Goal: Information Seeking & Learning: Learn about a topic

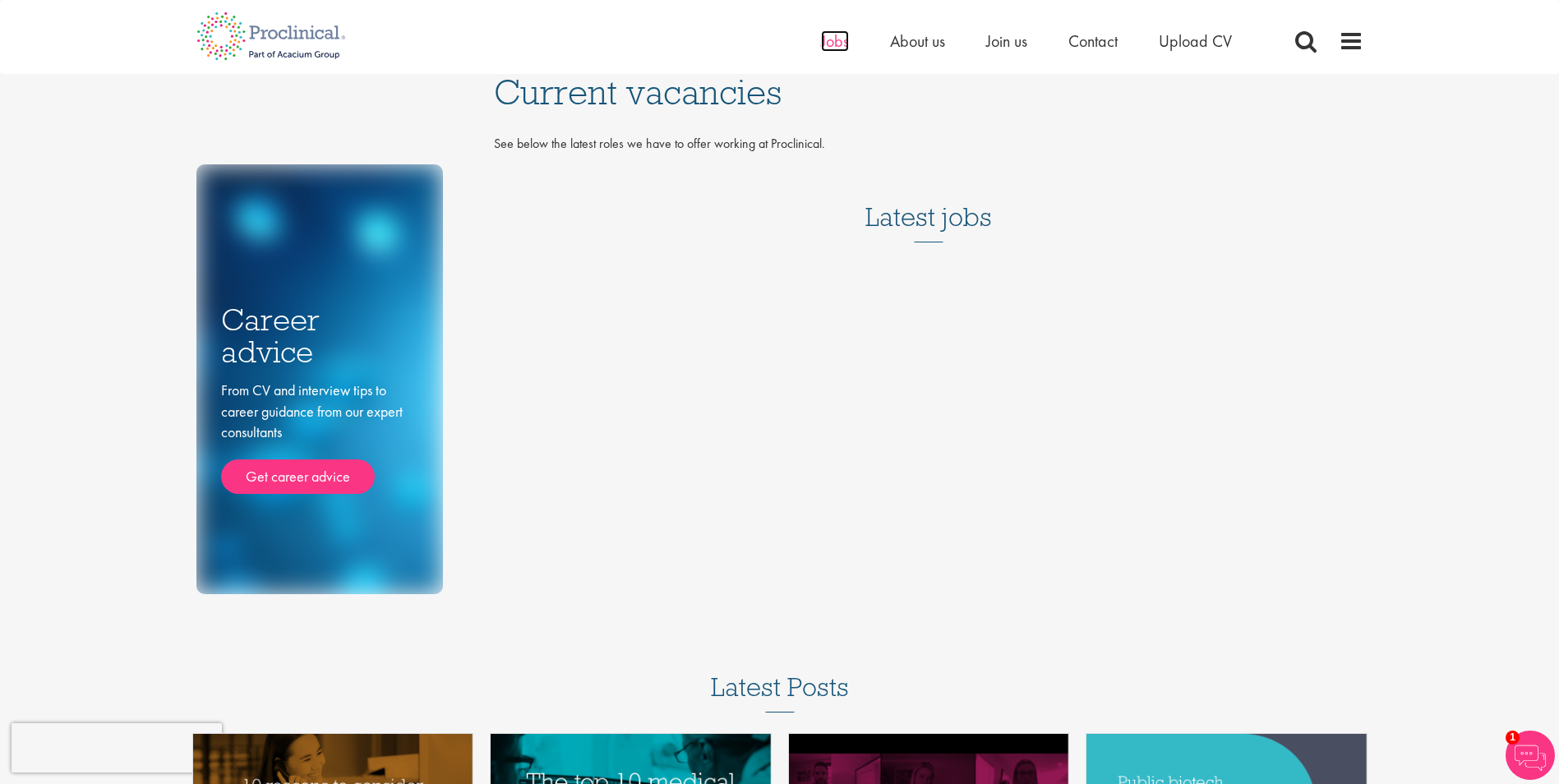
click at [839, 40] on span "Jobs" at bounding box center [834, 41] width 28 height 22
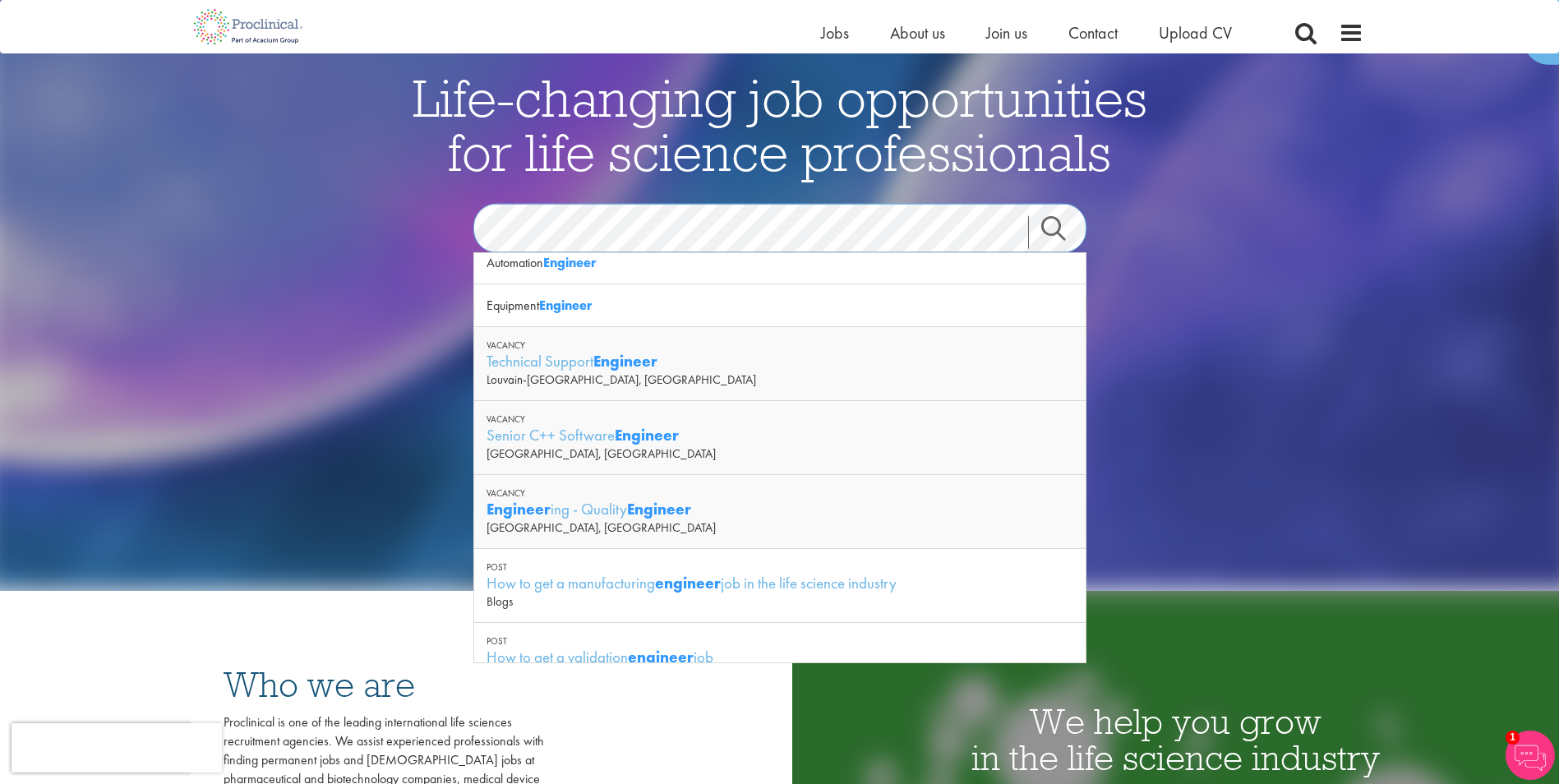
scroll to position [205, 0]
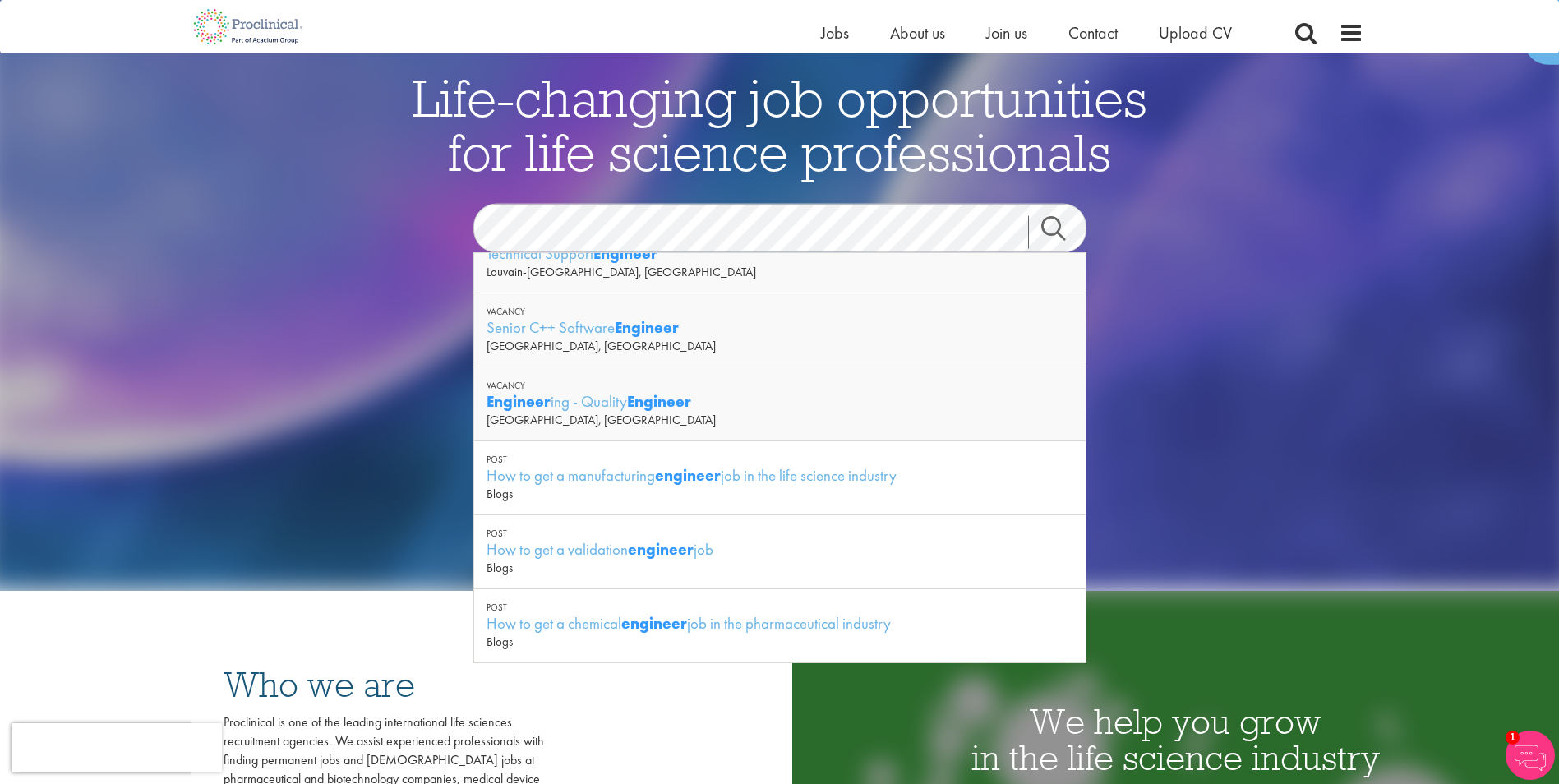
click at [1051, 231] on link "Search" at bounding box center [1064, 232] width 71 height 33
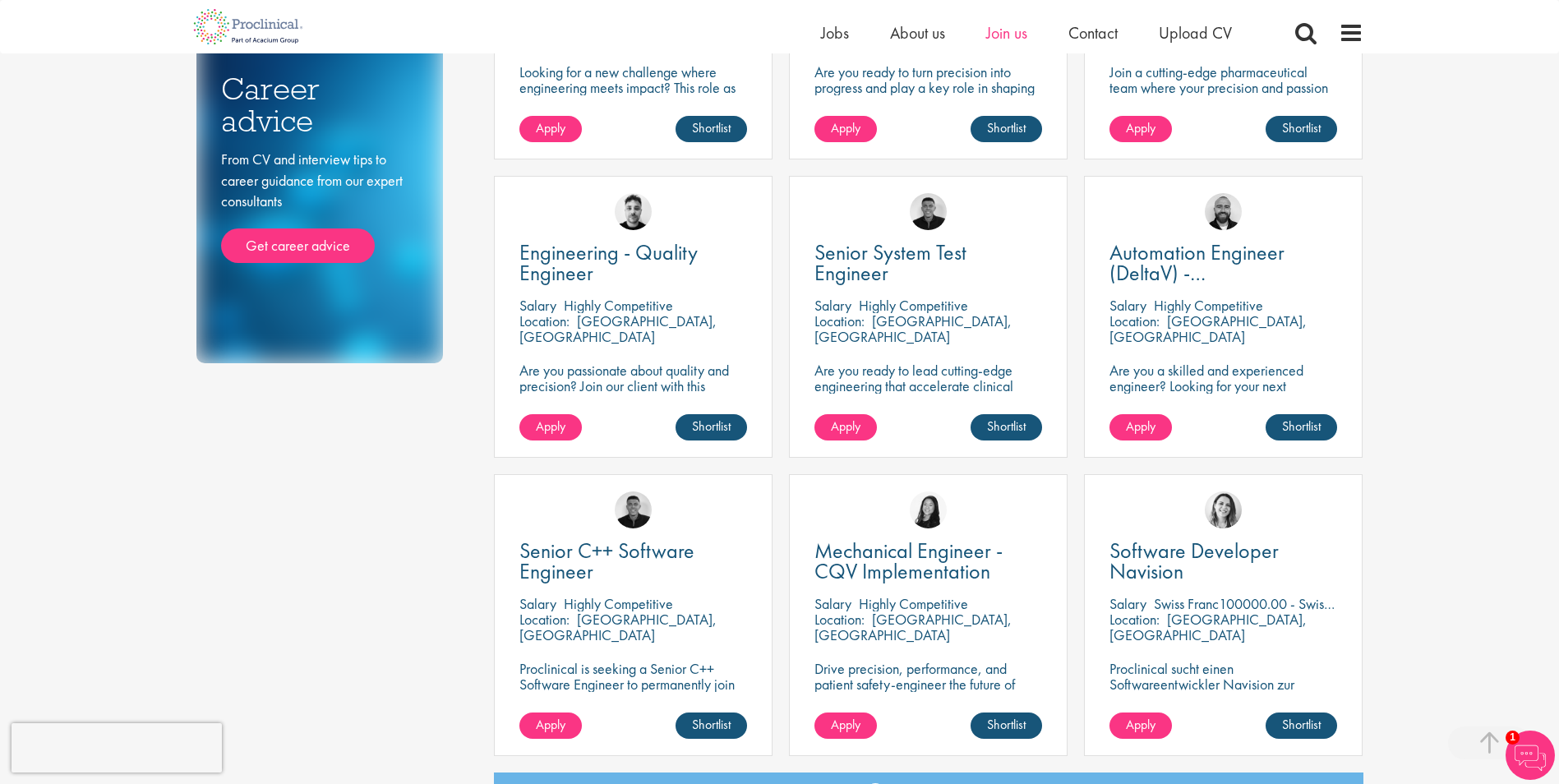
scroll to position [575, 0]
